Goal: Check status: Check status

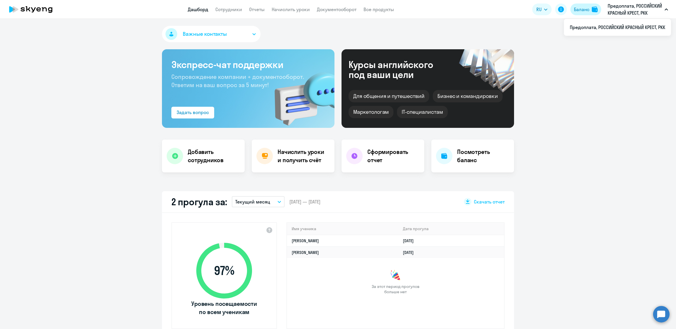
click at [581, 9] on div "Баланс" at bounding box center [582, 9] width 16 height 7
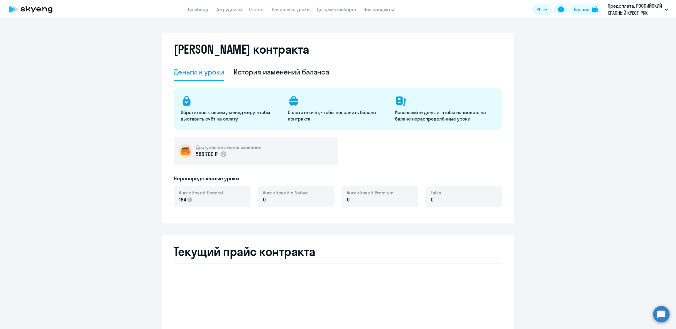
select select "english_adult_not_native_speaker"
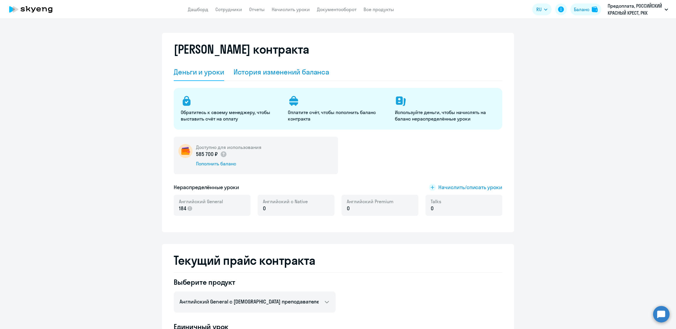
click at [261, 70] on div "История изменений баланса" at bounding box center [282, 71] width 96 height 9
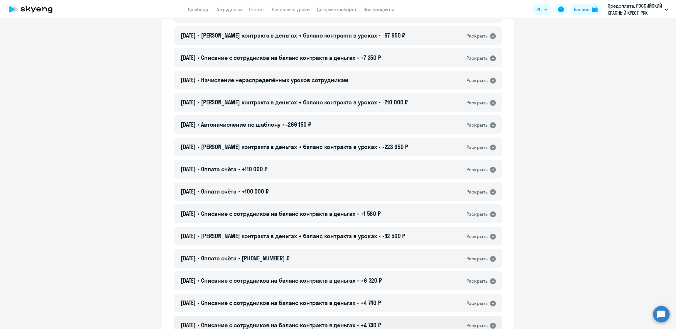
scroll to position [2201, 0]
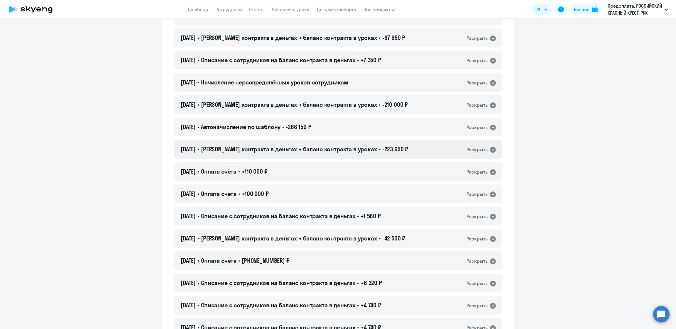
click at [383, 152] on span "-223 650 ₽" at bounding box center [396, 149] width 26 height 7
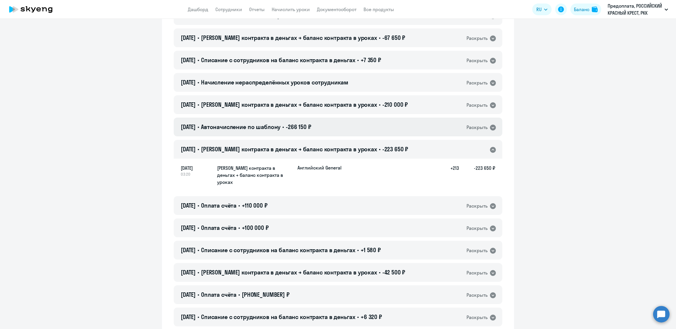
click at [365, 127] on div "[DATE] • Автоначисление по шаблону • -266 150 ₽ Раскрыть" at bounding box center [338, 127] width 329 height 19
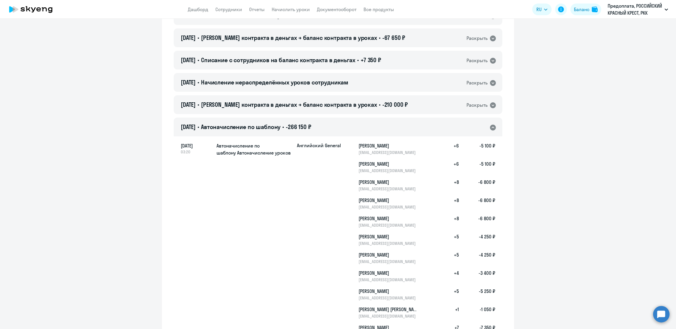
click at [365, 127] on div "[DATE] • Автоначисление по шаблону • -266 150 ₽ Раскрыть" at bounding box center [338, 127] width 329 height 19
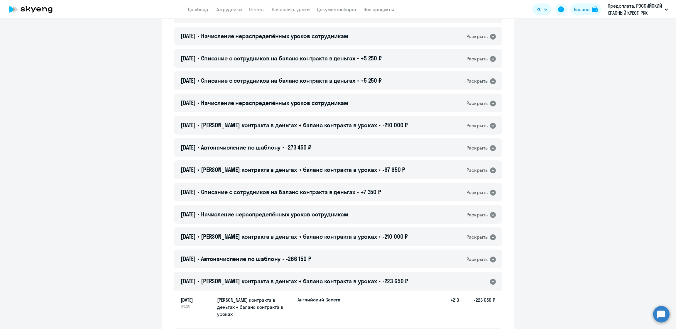
scroll to position [2113, 0]
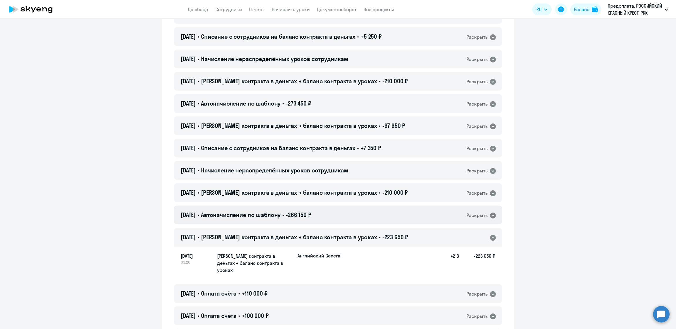
click at [301, 213] on span "-266 150 ₽" at bounding box center [299, 214] width 26 height 7
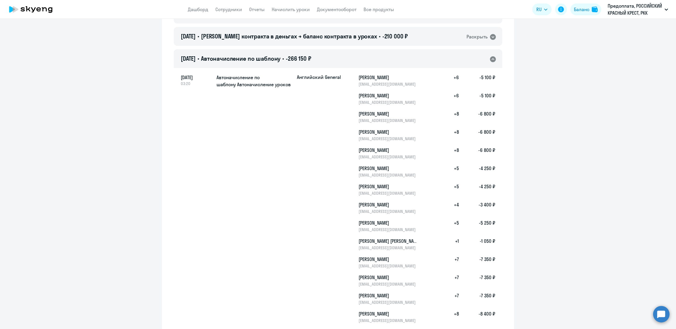
scroll to position [2245, 0]
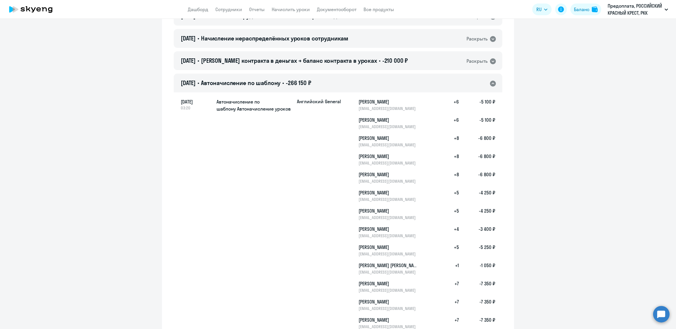
click at [325, 82] on div "[DATE] • Автоначисление по шаблону • -266 150 ₽ Раскрыть" at bounding box center [338, 83] width 329 height 19
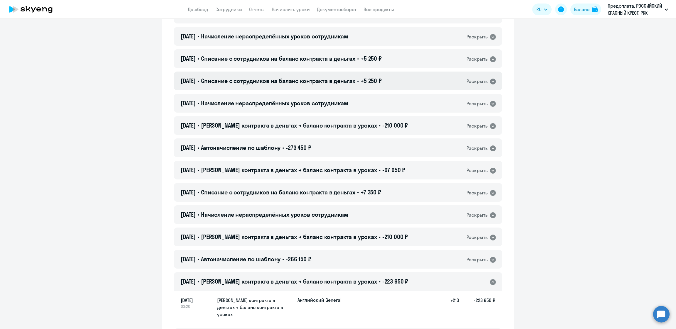
scroll to position [2069, 0]
drag, startPoint x: 380, startPoint y: 296, endPoint x: 325, endPoint y: 247, distance: 74.0
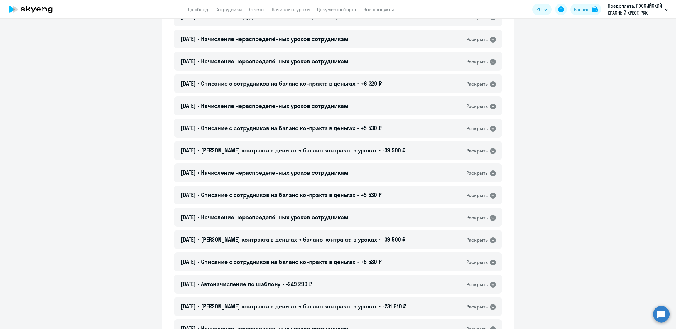
scroll to position [3038, 0]
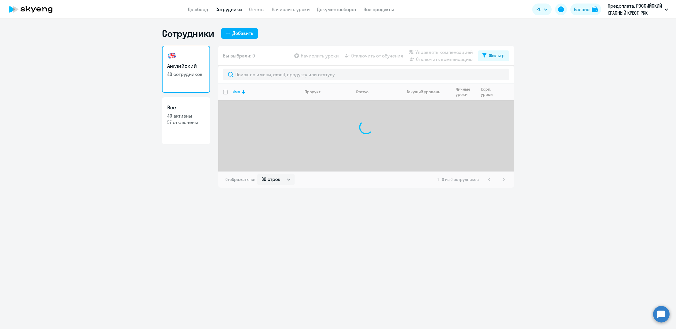
select select "30"
